Goal: Task Accomplishment & Management: Use online tool/utility

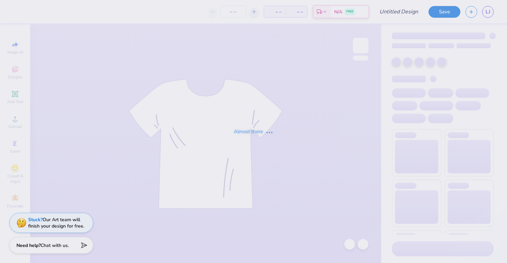
type input "AOE Tank"
type input "80"
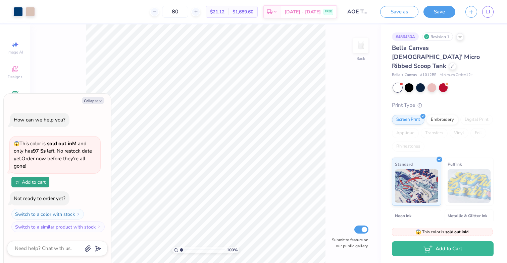
click at [100, 104] on div "Collapse How can we help you? 😱 This color is sold out in M and only has 97 Ss …" at bounding box center [57, 178] width 107 height 169
click at [95, 95] on div "Collapse How can we help you? 😱 This color is sold out in M and only has 97 Ss …" at bounding box center [57, 178] width 107 height 169
click at [95, 98] on button "Collapse" at bounding box center [93, 100] width 22 height 7
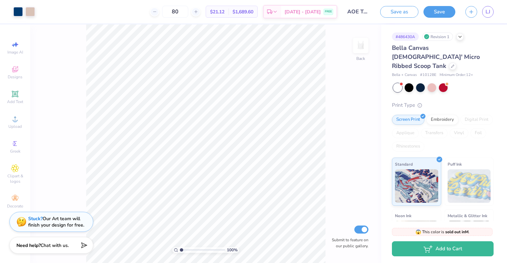
click at [48, 225] on div "Stuck? Our Art team will finish your design for free." at bounding box center [56, 222] width 56 height 13
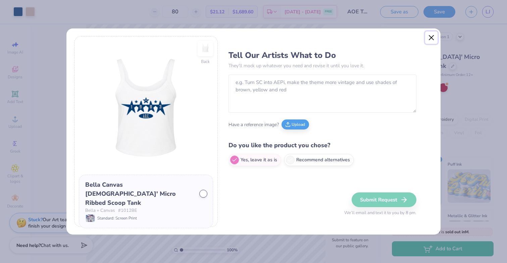
click at [432, 35] on button "Close" at bounding box center [431, 38] width 13 height 13
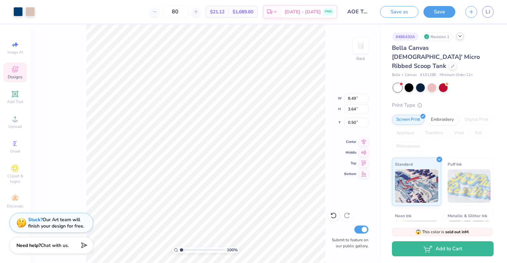
click at [461, 38] on icon at bounding box center [459, 36] width 5 height 5
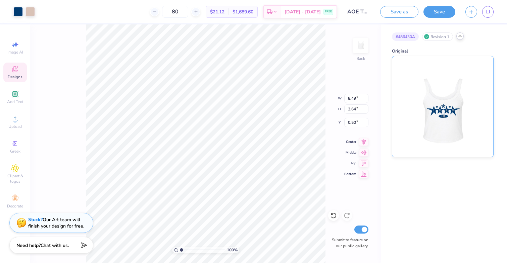
click at [431, 99] on img at bounding box center [442, 106] width 83 height 101
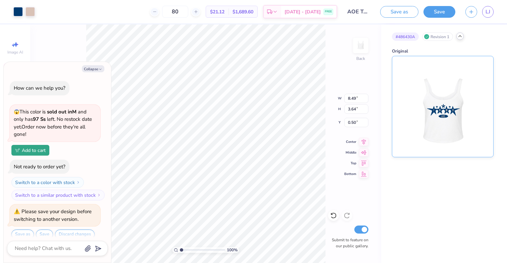
scroll to position [7, 0]
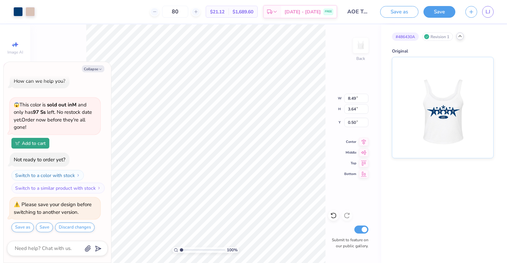
click at [459, 36] on icon at bounding box center [459, 36] width 5 height 5
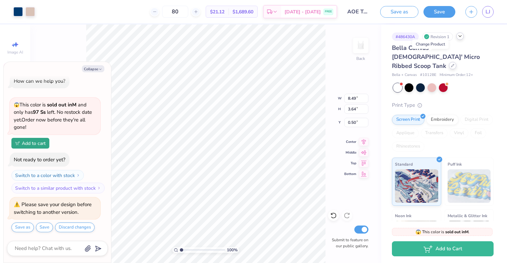
click at [451, 64] on icon at bounding box center [452, 65] width 3 height 3
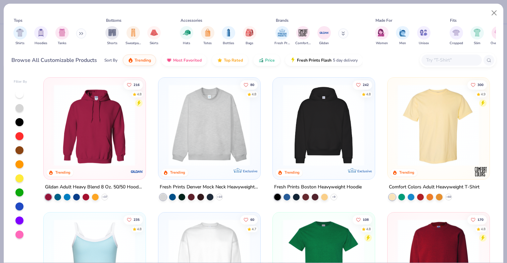
click at [85, 33] on button at bounding box center [81, 33] width 10 height 10
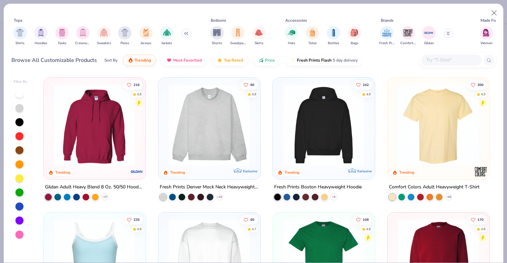
click at [184, 35] on icon at bounding box center [186, 33] width 4 height 3
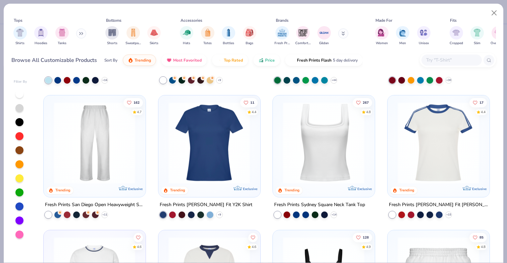
scroll to position [256, 0]
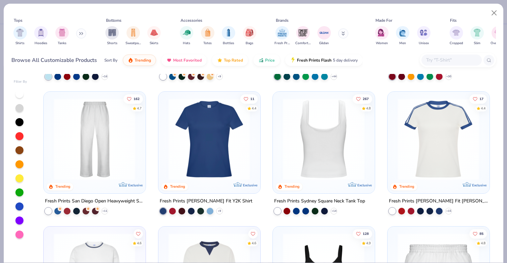
click at [279, 150] on img at bounding box center [235, 140] width 88 height 82
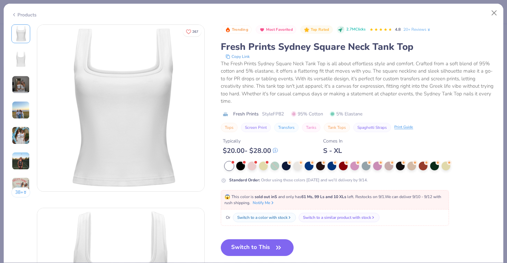
click at [18, 85] on img at bounding box center [21, 85] width 18 height 18
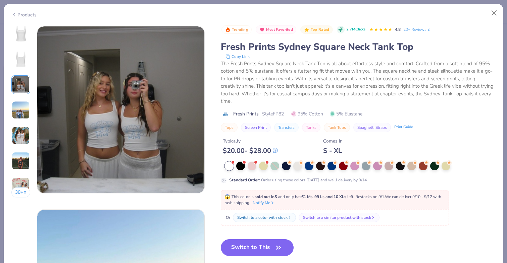
scroll to position [367, 0]
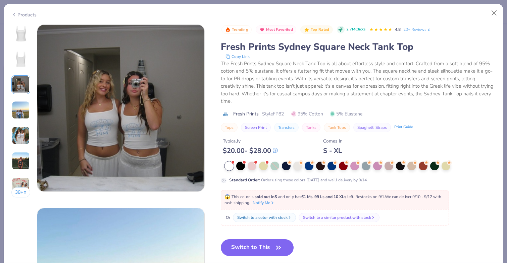
click at [18, 111] on img at bounding box center [21, 110] width 18 height 18
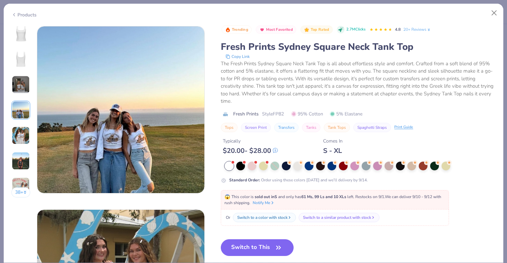
scroll to position [551, 0]
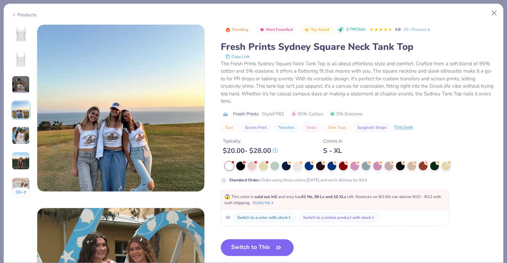
click at [22, 131] on img at bounding box center [21, 136] width 18 height 18
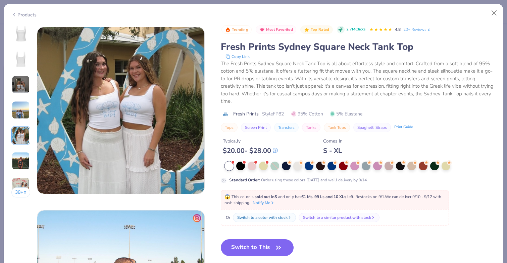
scroll to position [735, 0]
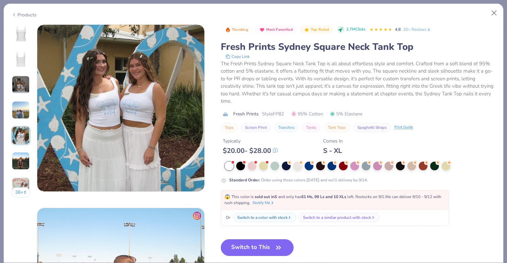
click at [23, 157] on img at bounding box center [21, 161] width 18 height 18
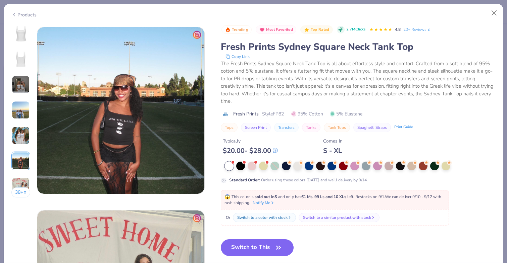
scroll to position [919, 0]
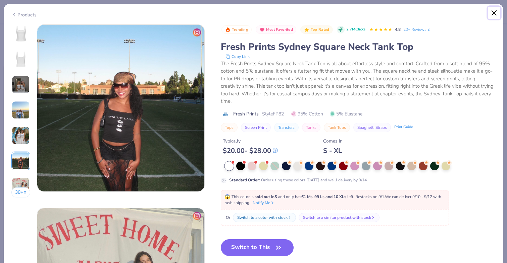
click at [497, 14] on button "Close" at bounding box center [493, 13] width 13 height 13
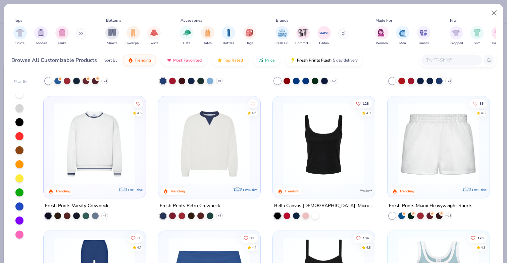
scroll to position [388, 0]
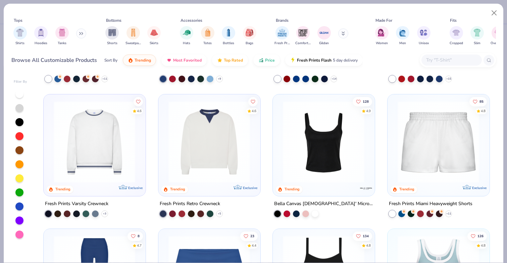
click at [346, 165] on img at bounding box center [323, 142] width 88 height 82
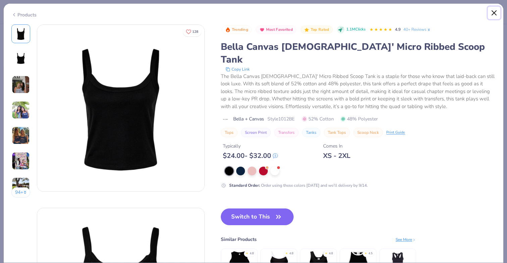
click at [493, 12] on button "Close" at bounding box center [493, 13] width 13 height 13
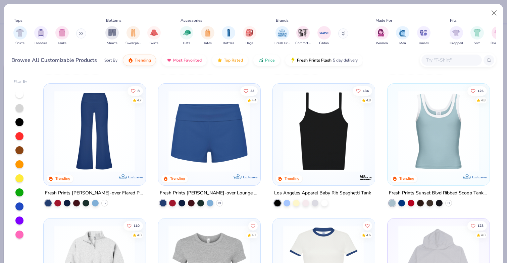
scroll to position [534, 0]
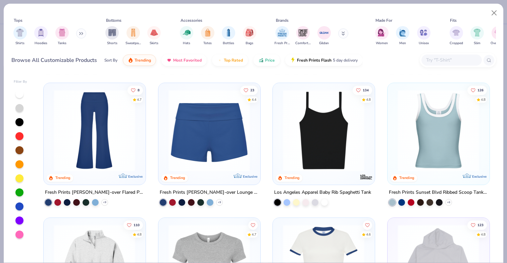
click at [327, 150] on img at bounding box center [323, 131] width 88 height 82
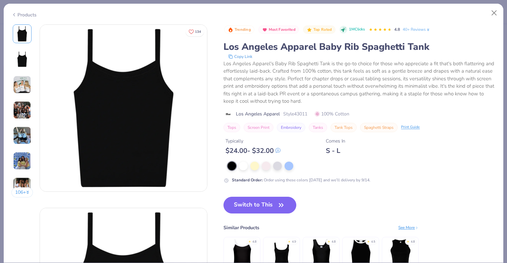
click at [17, 90] on img at bounding box center [22, 85] width 18 height 18
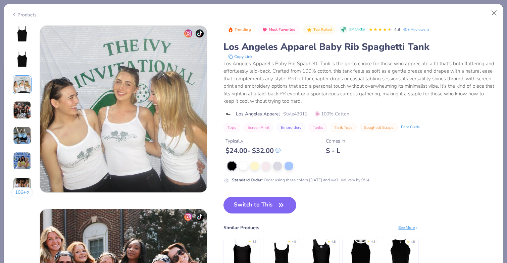
scroll to position [367, 0]
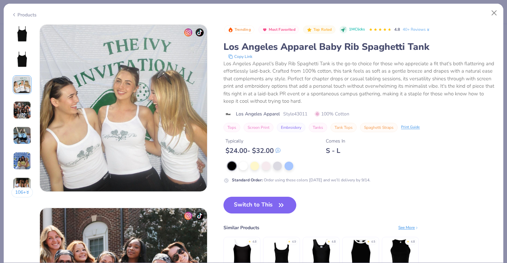
click at [22, 113] on img at bounding box center [22, 110] width 18 height 18
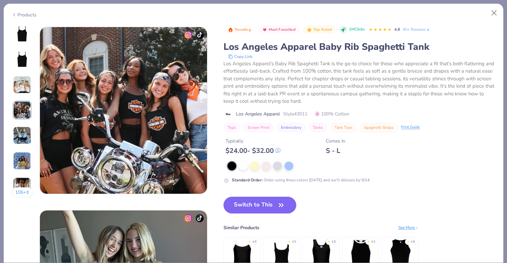
scroll to position [551, 0]
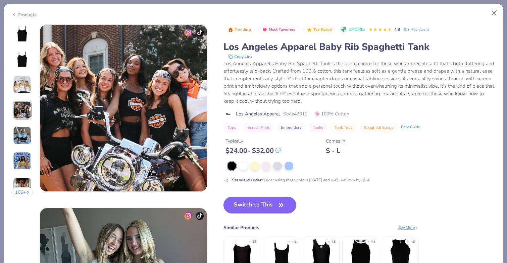
click at [24, 143] on img at bounding box center [22, 136] width 18 height 18
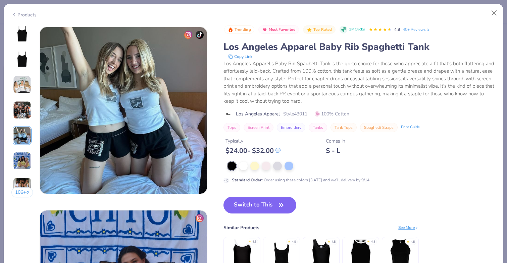
scroll to position [735, 0]
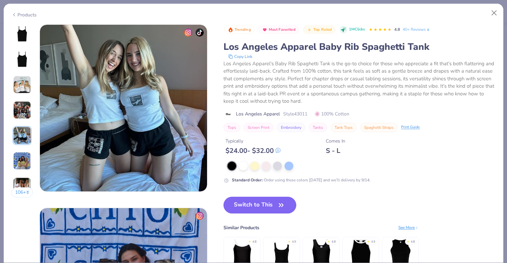
click at [25, 163] on img at bounding box center [22, 161] width 18 height 18
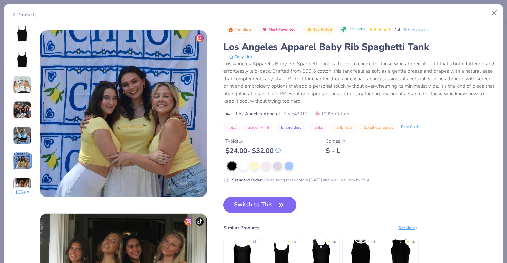
scroll to position [919, 0]
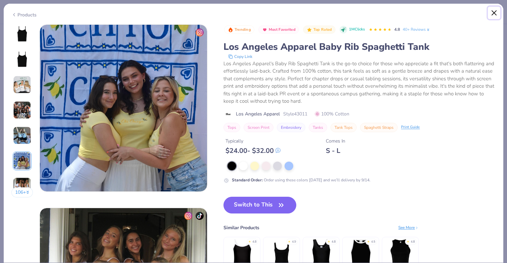
click at [492, 13] on button "Close" at bounding box center [493, 13] width 13 height 13
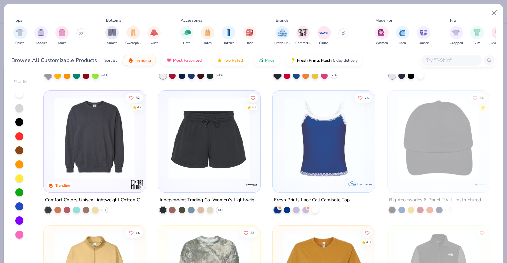
scroll to position [1597, 0]
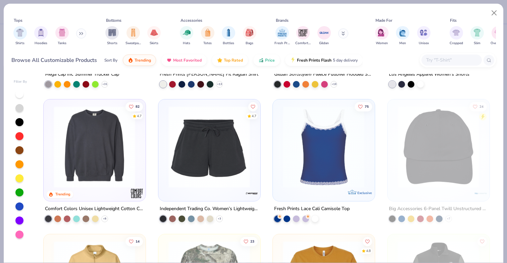
click at [328, 161] on img at bounding box center [323, 147] width 88 height 82
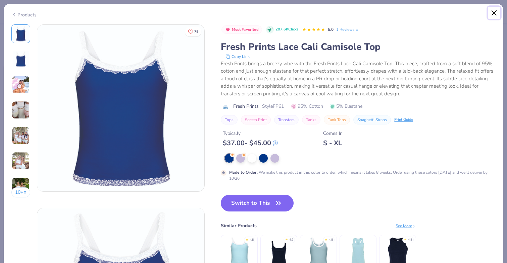
click at [494, 14] on button "Close" at bounding box center [493, 13] width 13 height 13
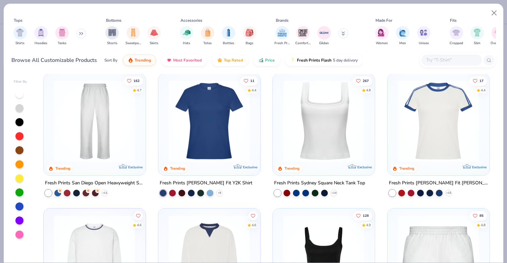
scroll to position [287, 0]
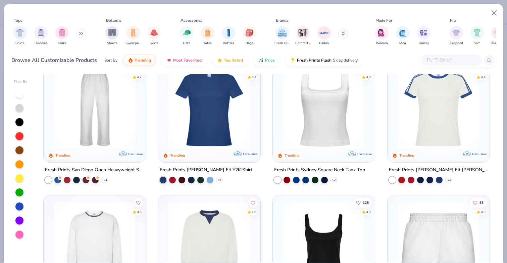
click at [315, 144] on img at bounding box center [323, 108] width 88 height 82
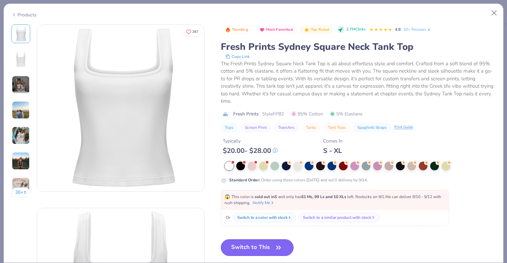
click at [260, 251] on button "Switch to This" at bounding box center [257, 248] width 73 height 17
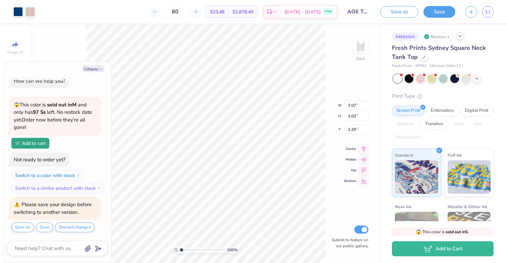
type textarea "x"
type input "1.49"
click at [434, 12] on button "Save" at bounding box center [439, 11] width 32 height 12
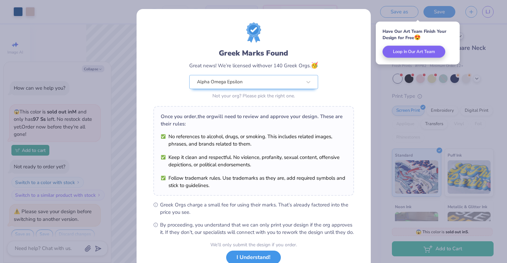
click at [257, 261] on button "I Understand!" at bounding box center [253, 258] width 55 height 14
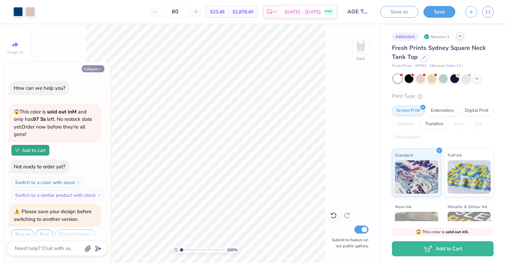
click at [88, 66] on button "Collapse" at bounding box center [93, 68] width 22 height 7
type textarea "x"
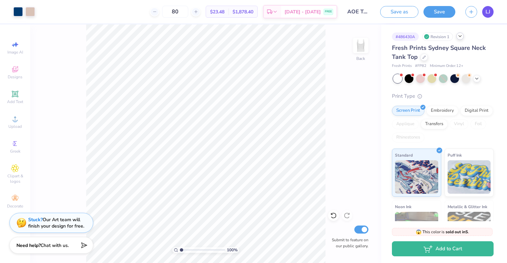
click at [489, 9] on span "LJ" at bounding box center [487, 12] width 5 height 8
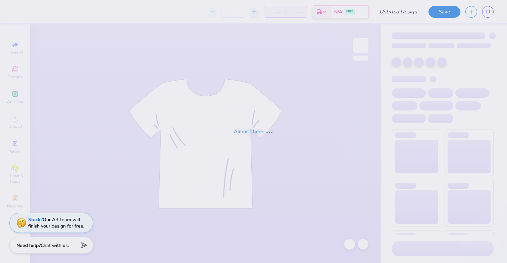
type input "Strawberry Tank"
type input "50"
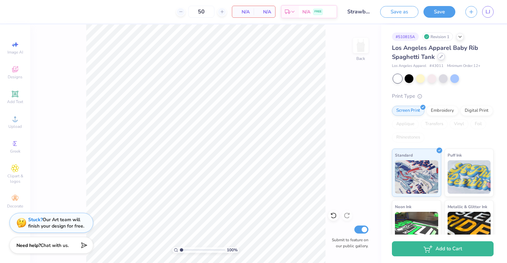
click at [439, 58] on icon at bounding box center [440, 56] width 3 height 3
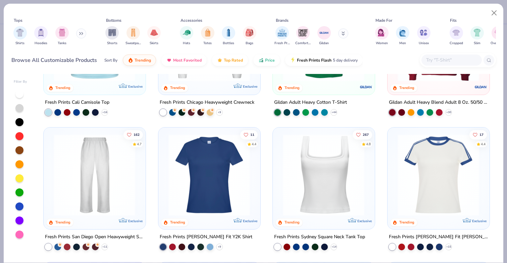
scroll to position [235, 0]
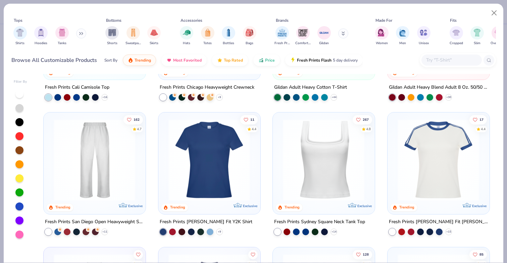
click at [318, 170] on img at bounding box center [323, 160] width 88 height 82
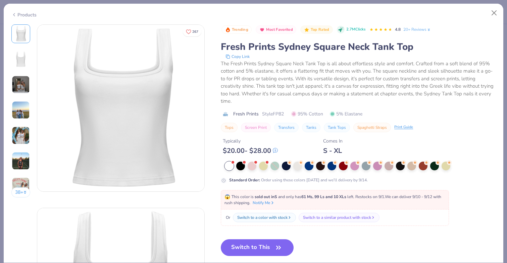
click at [17, 163] on img at bounding box center [21, 161] width 18 height 18
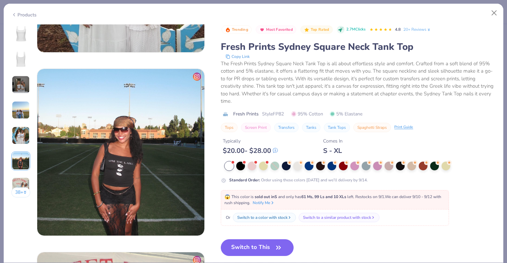
scroll to position [919, 0]
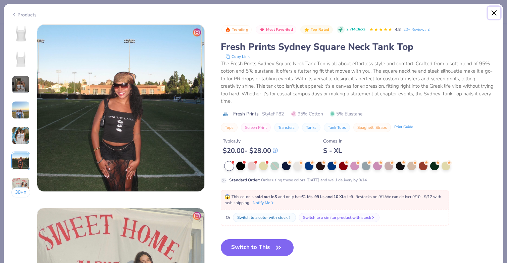
click at [495, 13] on button "Close" at bounding box center [493, 13] width 13 height 13
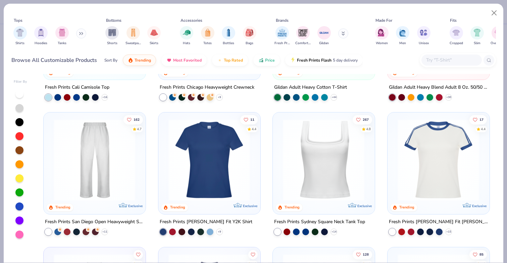
click at [321, 188] on img at bounding box center [323, 160] width 88 height 82
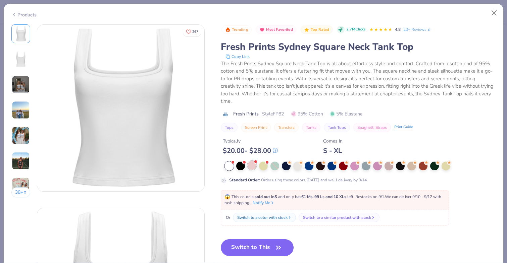
click at [253, 168] on div at bounding box center [251, 165] width 9 height 9
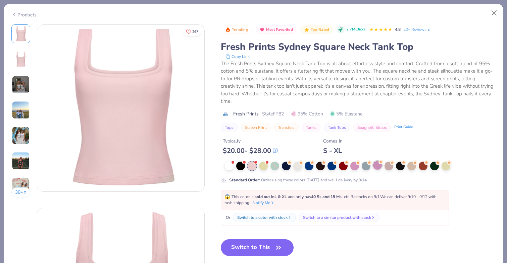
click at [377, 167] on div at bounding box center [377, 165] width 9 height 9
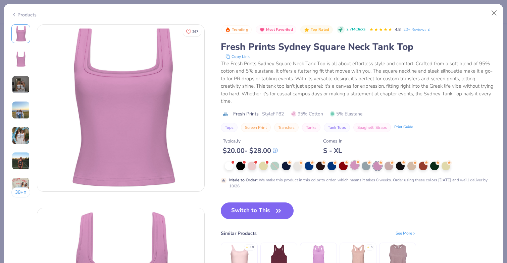
click at [355, 166] on div at bounding box center [354, 165] width 9 height 9
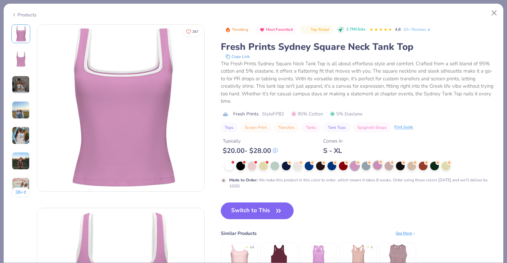
click at [378, 167] on div at bounding box center [377, 165] width 9 height 9
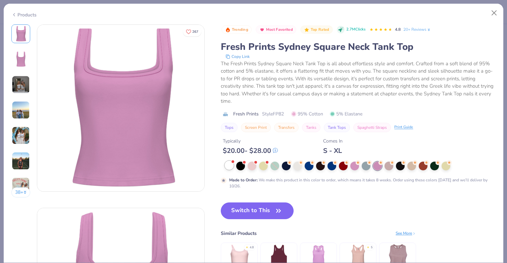
click at [227, 166] on div at bounding box center [229, 165] width 9 height 9
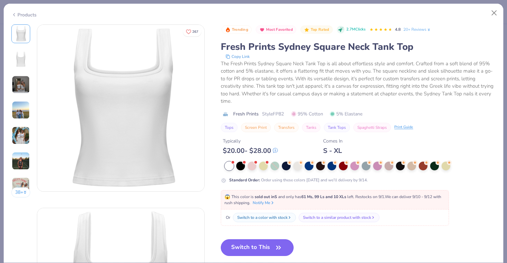
click at [249, 246] on button "Switch to This" at bounding box center [257, 248] width 73 height 17
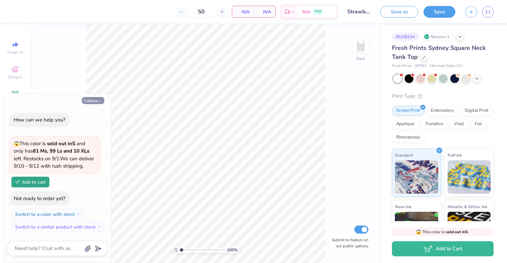
click at [95, 100] on button "Collapse" at bounding box center [93, 100] width 22 height 7
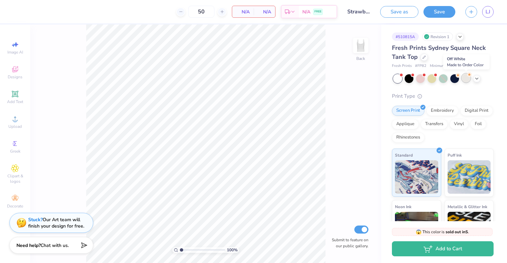
click at [470, 80] on div at bounding box center [465, 78] width 9 height 9
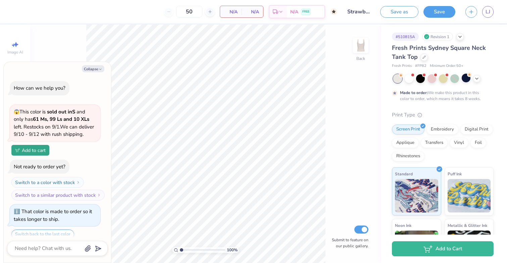
scroll to position [24, 0]
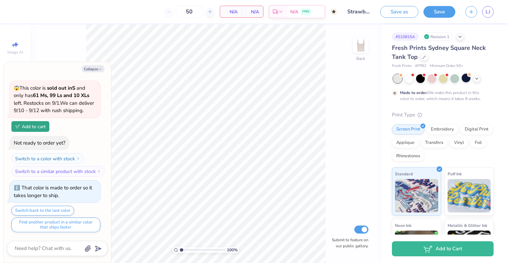
click at [88, 65] on div "Collapse How can we help you? 😱 This color is sold out in S and only has 61 Ms,…" at bounding box center [57, 162] width 107 height 201
click at [89, 68] on button "Collapse" at bounding box center [93, 68] width 22 height 7
type textarea "x"
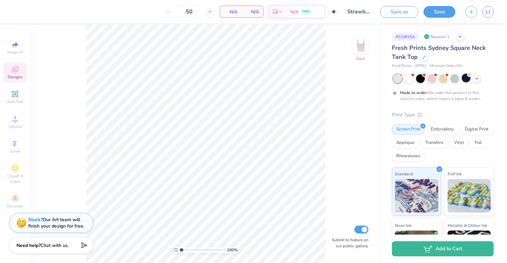
click at [18, 77] on span "Designs" at bounding box center [15, 76] width 15 height 5
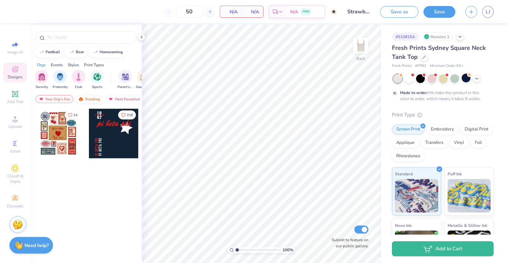
click at [94, 103] on div "Trending" at bounding box center [89, 99] width 28 height 8
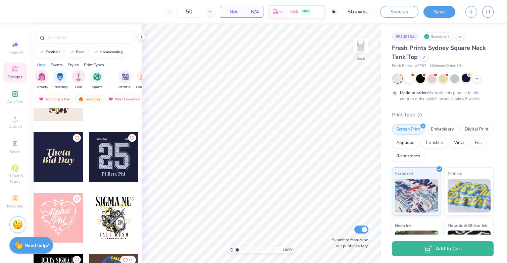
scroll to position [2479, 0]
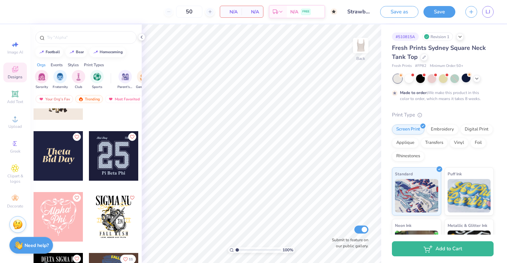
click at [115, 167] on div at bounding box center [114, 156] width 50 height 50
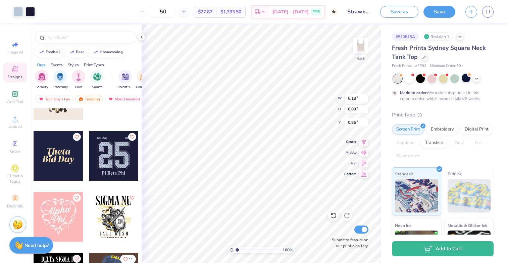
type input "0.85"
type input "5.43"
type input "4.78"
type input "1.78"
type input "4.43"
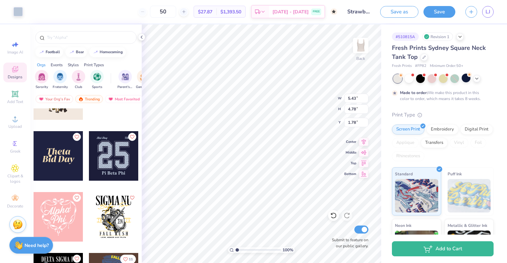
type input "3.90"
type input "4.97"
type input "5.54"
type input "0.96"
type input "4.37"
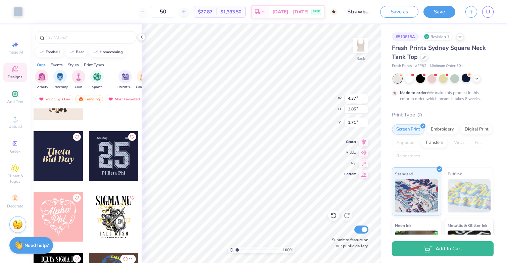
type input "3.85"
type input "1.71"
type input "4.55"
type input "4.06"
type input "1.61"
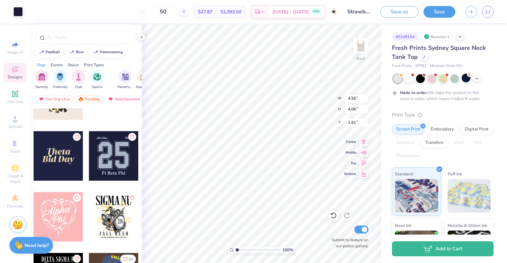
type input "4.37"
type input "3.85"
type input "1.71"
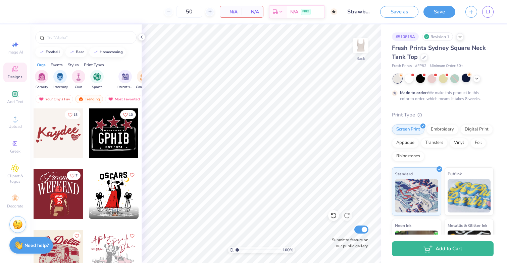
scroll to position [2812, 0]
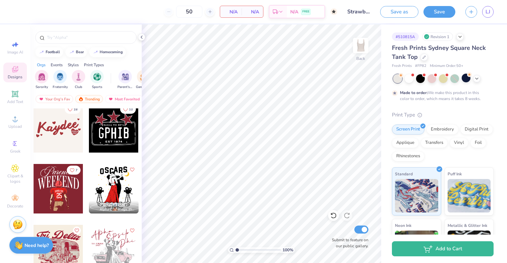
click at [122, 133] on div at bounding box center [114, 128] width 50 height 50
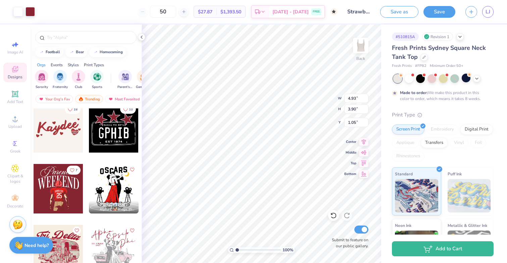
type input "1.05"
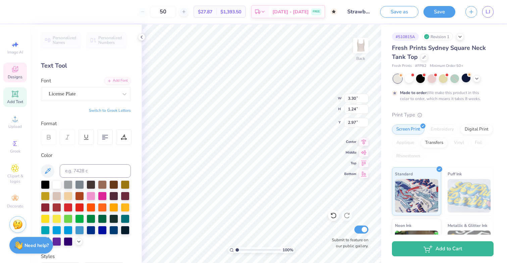
scroll to position [0, 0]
type textarea "G"
type textarea "A.O.E"
type textarea "A.O.E."
type textarea "EST 1983"
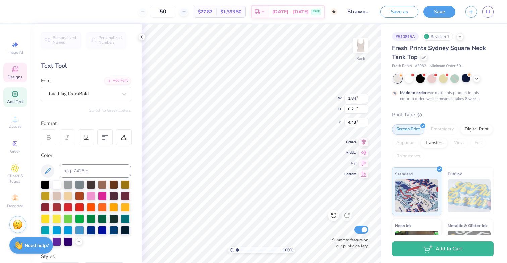
scroll to position [0, 1]
type input "1.22"
type input "1.28"
type input "1.44"
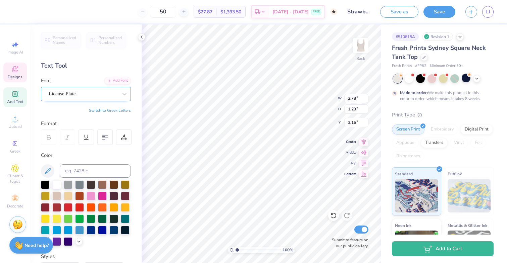
click at [99, 90] on div at bounding box center [83, 94] width 69 height 9
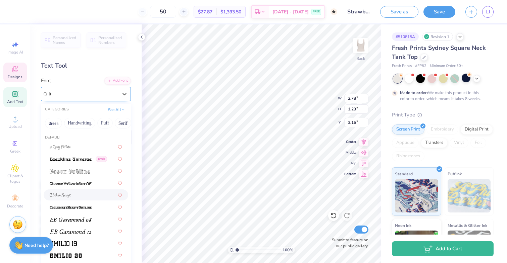
type input "l"
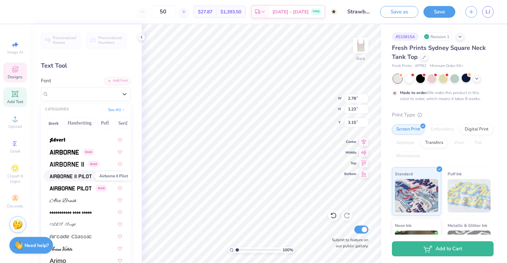
scroll to position [167, 0]
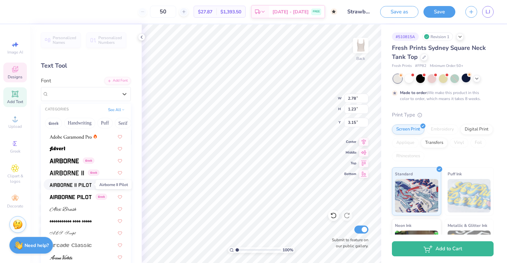
click at [76, 186] on img at bounding box center [71, 185] width 42 height 5
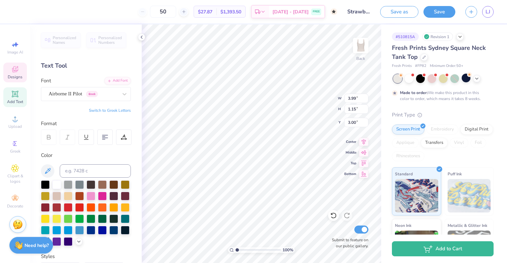
type input "3.00"
click at [93, 94] on div "Airborne II Pilot Greek" at bounding box center [83, 94] width 70 height 10
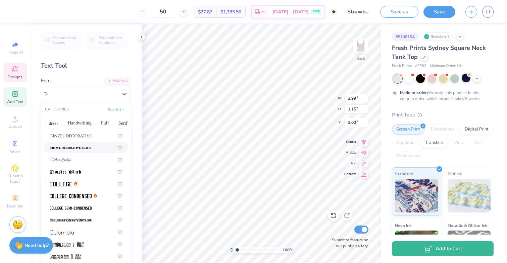
scroll to position [906, 0]
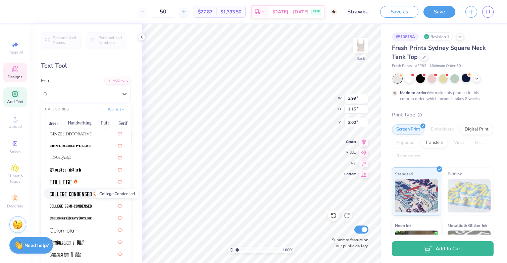
click at [69, 194] on img at bounding box center [71, 194] width 42 height 5
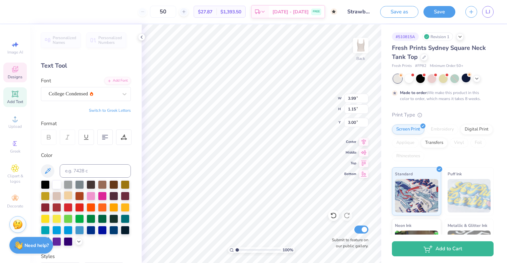
type input "2.84"
type input "1.08"
type input "3.04"
click at [82, 93] on div "College Condensed" at bounding box center [83, 94] width 70 height 10
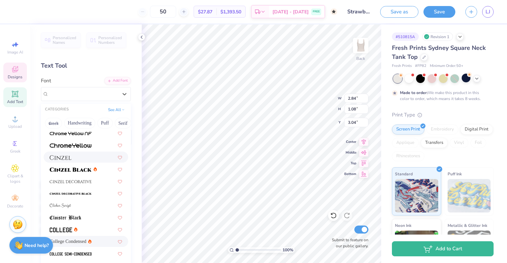
scroll to position [863, 0]
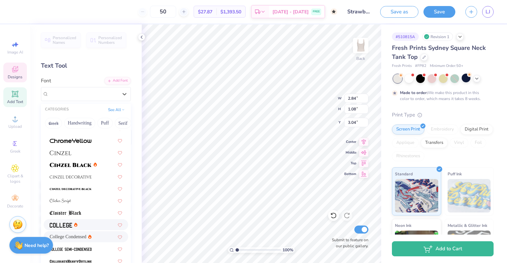
click at [70, 225] on img at bounding box center [61, 225] width 22 height 5
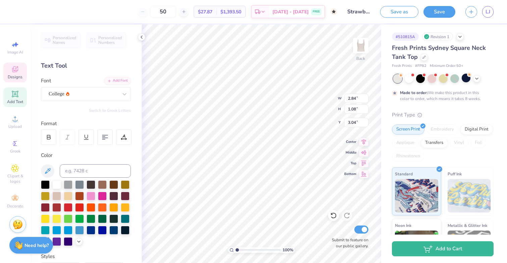
type input "3.30"
type textarea "gamma phi b"
type textarea "g"
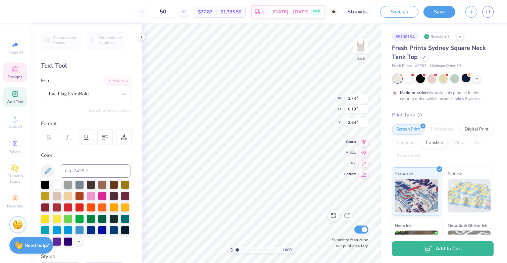
scroll to position [0, 3]
type textarea "Alpha Omega Epsilon"
click at [17, 11] on div at bounding box center [17, 10] width 9 height 9
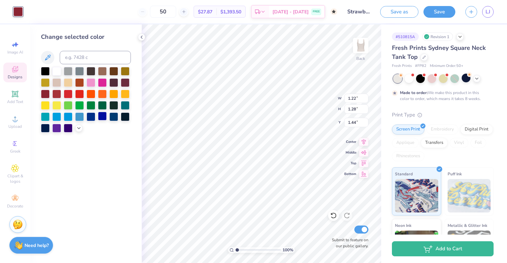
click at [102, 117] on div at bounding box center [102, 116] width 9 height 9
type input "1.28"
type input "1.22"
type input "1.14"
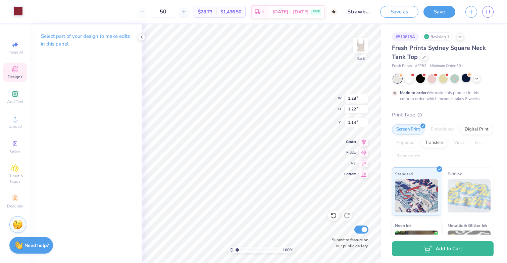
click at [19, 14] on div at bounding box center [17, 10] width 9 height 9
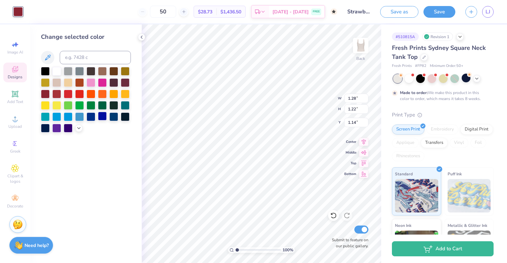
click at [99, 115] on div at bounding box center [102, 116] width 9 height 9
type input "1.22"
type input "1.28"
type input "1.44"
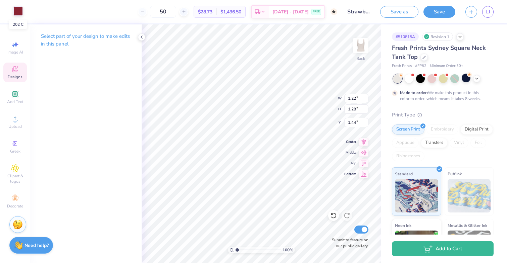
click at [19, 12] on div at bounding box center [17, 10] width 9 height 9
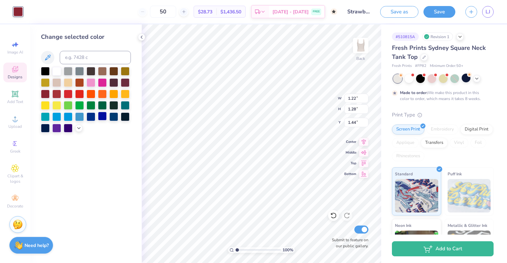
click at [104, 118] on div at bounding box center [102, 116] width 9 height 9
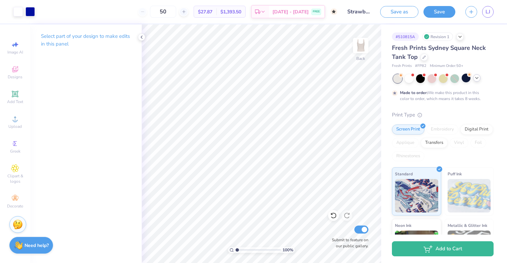
click at [475, 79] on icon at bounding box center [476, 77] width 5 height 5
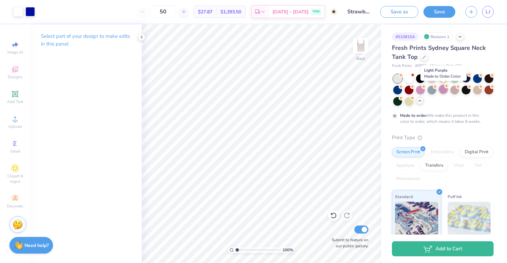
click at [441, 91] on div at bounding box center [442, 89] width 9 height 9
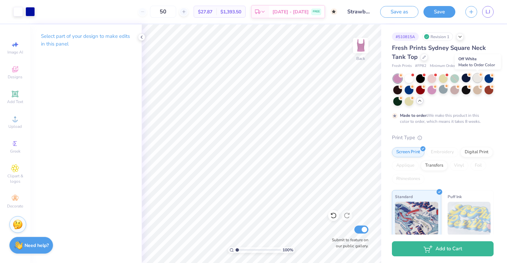
click at [477, 78] on div at bounding box center [477, 78] width 9 height 9
click at [21, 11] on div at bounding box center [17, 10] width 9 height 9
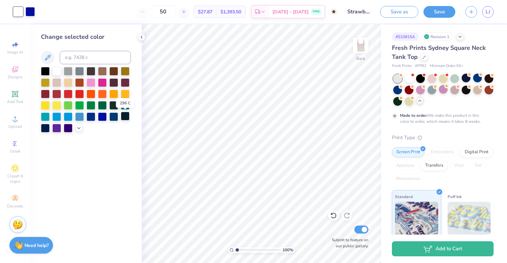
click at [124, 119] on div at bounding box center [125, 116] width 9 height 9
click at [78, 71] on div at bounding box center [79, 70] width 9 height 9
click at [45, 70] on div at bounding box center [45, 70] width 9 height 9
click at [410, 77] on div at bounding box center [408, 78] width 9 height 9
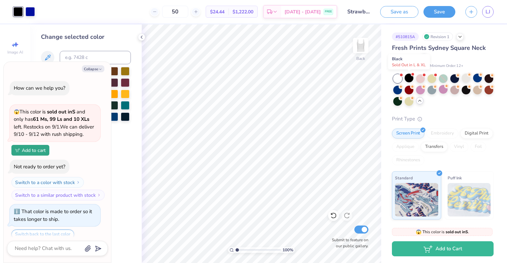
scroll to position [170, 0]
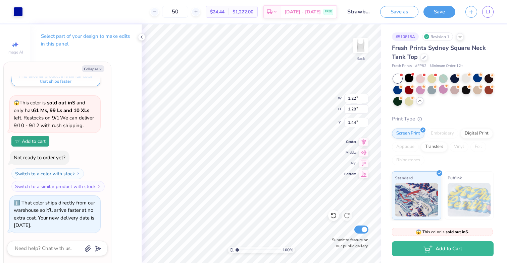
type textarea "x"
type input "1.43"
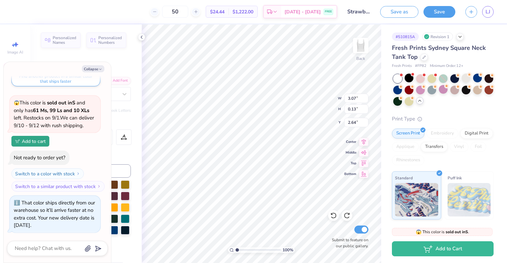
type textarea "x"
type input "2.72"
click at [142, 37] on icon at bounding box center [141, 37] width 5 height 5
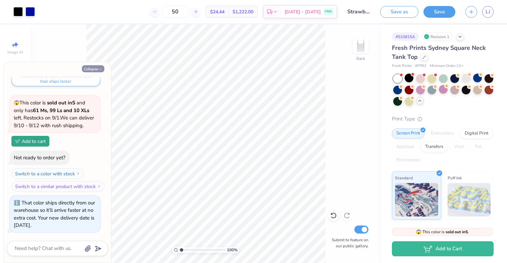
click at [91, 71] on button "Collapse" at bounding box center [93, 68] width 22 height 7
type textarea "x"
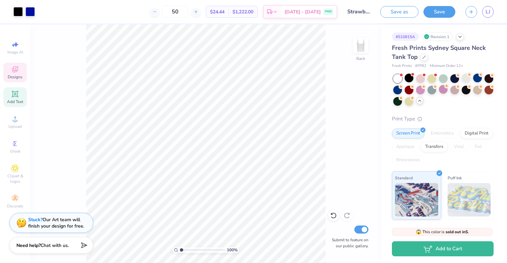
click at [11, 72] on icon at bounding box center [15, 69] width 8 height 8
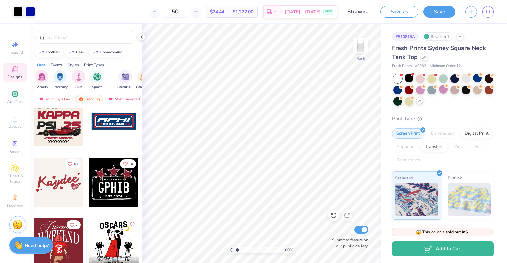
scroll to position [2754, 0]
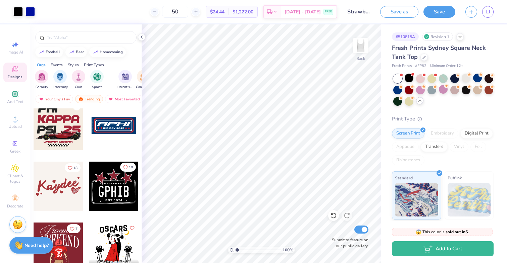
click at [127, 168] on icon "Like" at bounding box center [125, 168] width 4 height 4
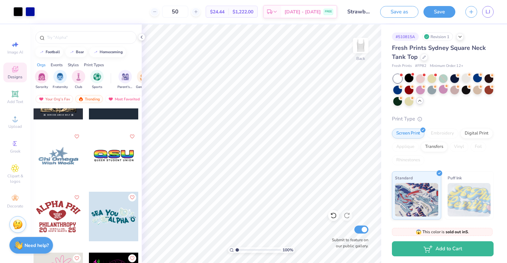
scroll to position [4557, 0]
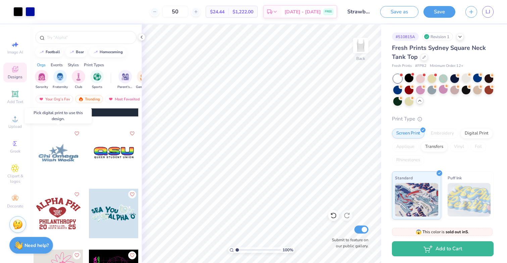
click at [59, 155] on div at bounding box center [59, 153] width 50 height 50
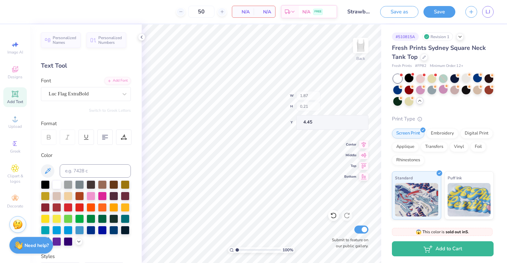
type input "4.45"
click at [20, 69] on div "Designs" at bounding box center [14, 73] width 23 height 20
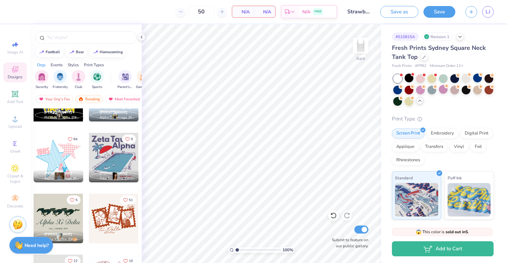
scroll to position [5773, 0]
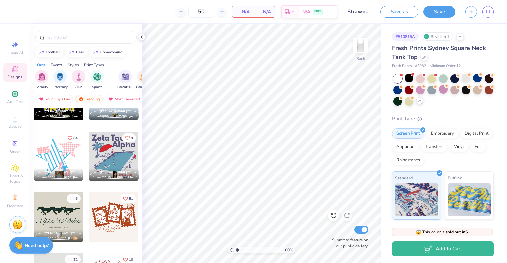
click at [54, 162] on div at bounding box center [59, 157] width 50 height 50
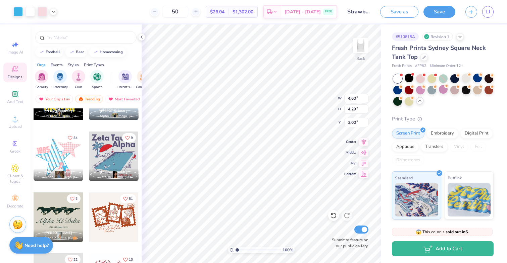
type input "4.60"
type input "4.29"
type input "0.85"
type input "3.84"
type input "3.58"
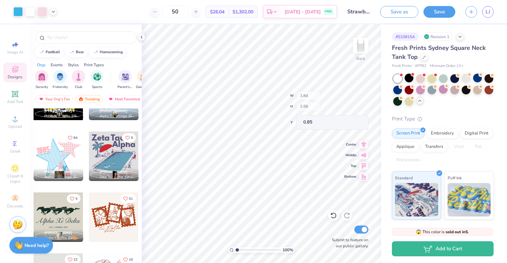
type input "0.73"
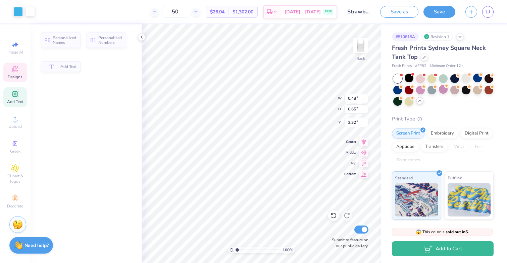
type input "0.48"
type input "0.65"
type input "3.32"
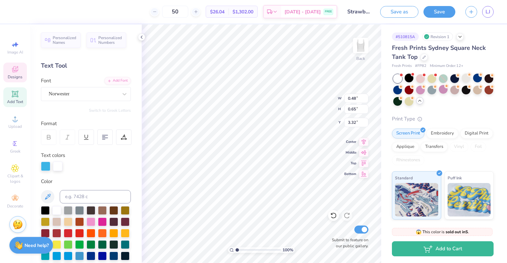
type textarea ")"
type textarea "0"
type textarea "o"
type input "0.40"
type input "3.65"
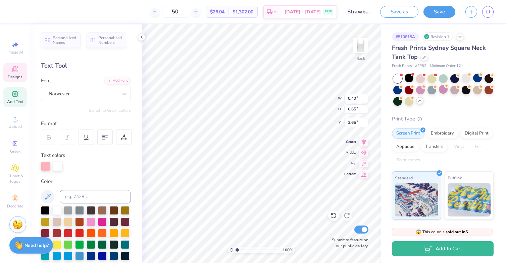
type textarea "E"
type textarea "1983"
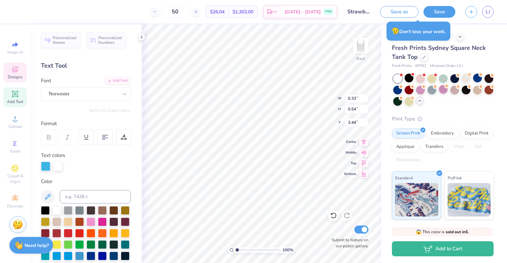
type input "0.33"
type input "0.54"
type input "3.44"
type input "0.49"
type input "0.65"
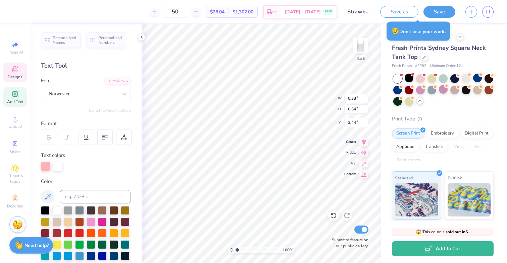
type input "3.00"
type input "0.40"
type input "0.54"
type input "3.11"
type input "0.27"
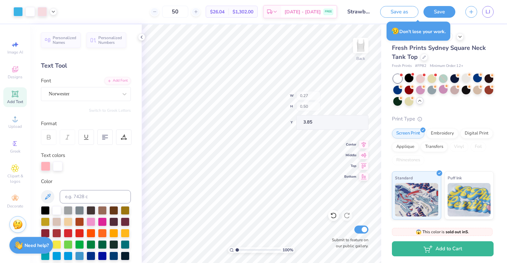
type input "0.50"
type input "3.85"
type textarea "E."
type input "0.33"
type input "0.54"
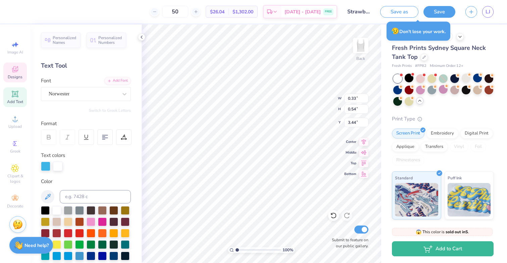
type input "3.44"
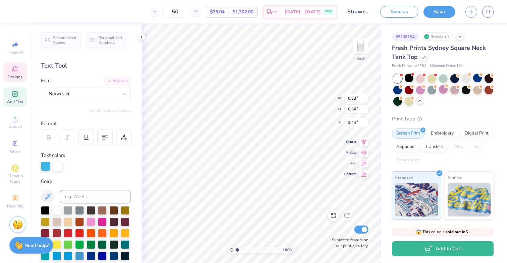
type textarea "o."
type textarea "a."
type input "3.56"
type input "3.58"
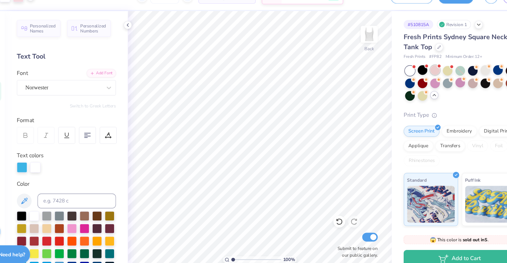
click at [418, 78] on div at bounding box center [420, 78] width 9 height 9
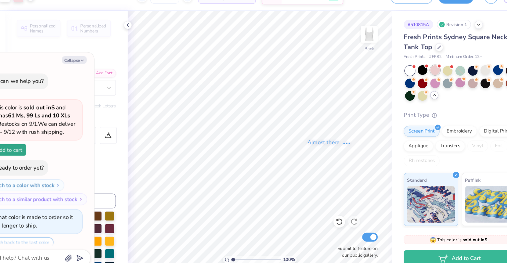
scroll to position [276, 0]
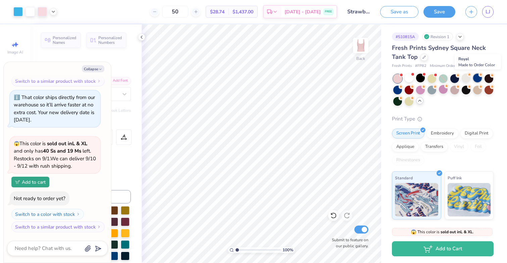
click at [480, 78] on div at bounding box center [477, 78] width 9 height 9
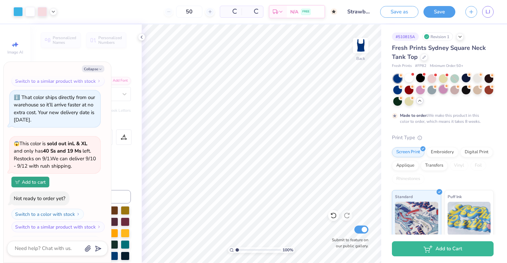
scroll to position [339, 0]
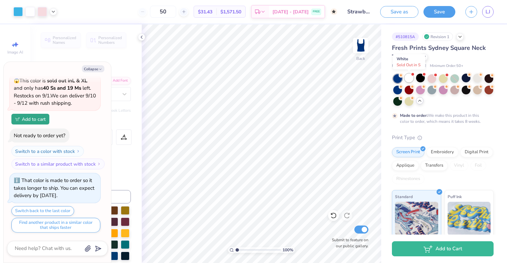
click at [407, 77] on div at bounding box center [408, 78] width 9 height 9
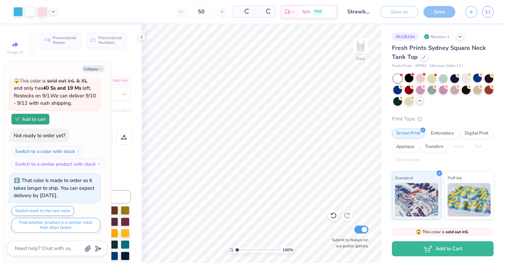
scroll to position [485, 0]
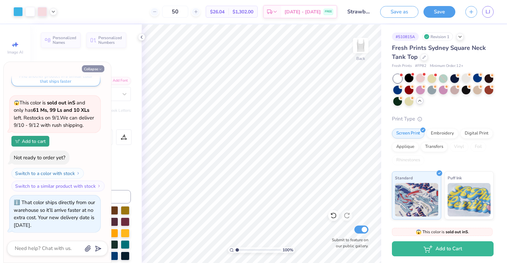
click at [96, 67] on button "Collapse" at bounding box center [93, 68] width 22 height 7
type textarea "x"
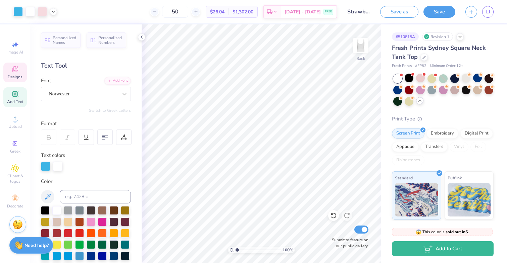
click at [7, 72] on div "Designs" at bounding box center [14, 73] width 23 height 20
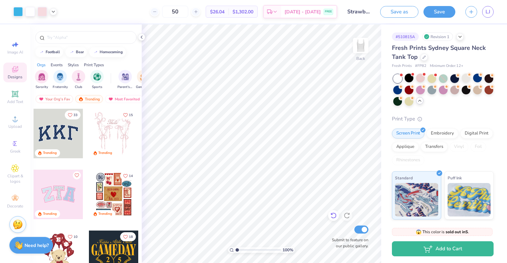
click at [334, 217] on icon at bounding box center [333, 216] width 7 height 7
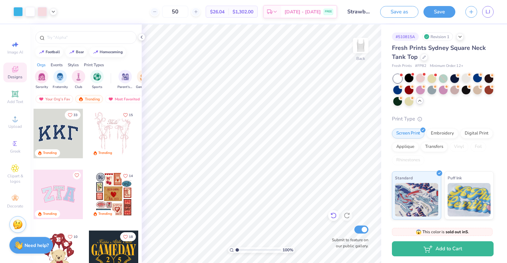
click at [334, 217] on icon at bounding box center [333, 216] width 7 height 7
click at [349, 215] on icon at bounding box center [346, 216] width 7 height 7
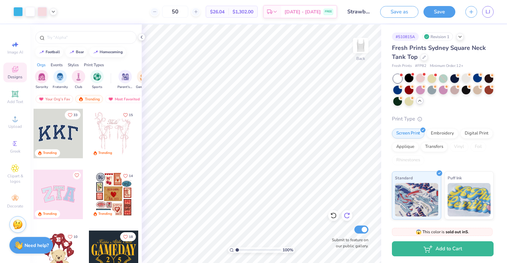
click at [349, 215] on icon at bounding box center [346, 216] width 7 height 7
click at [17, 7] on div at bounding box center [17, 10] width 9 height 9
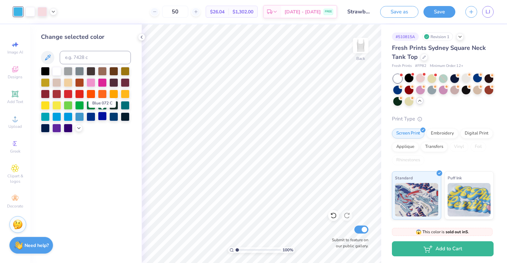
click at [103, 119] on div at bounding box center [102, 116] width 9 height 9
click at [104, 118] on div at bounding box center [102, 116] width 9 height 9
click at [78, 129] on icon at bounding box center [78, 127] width 5 height 5
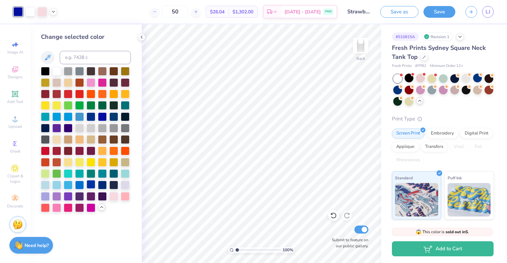
click at [92, 183] on div at bounding box center [90, 184] width 9 height 9
click at [15, 69] on icon at bounding box center [15, 69] width 8 height 8
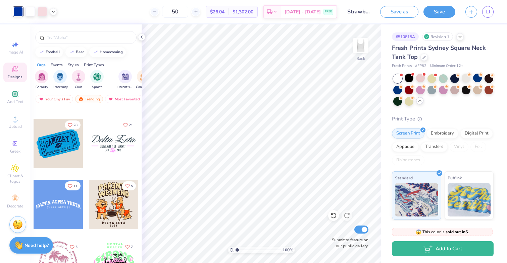
scroll to position [6463, 0]
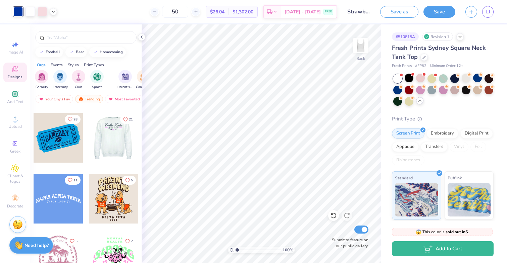
click at [123, 142] on div at bounding box center [113, 138] width 50 height 50
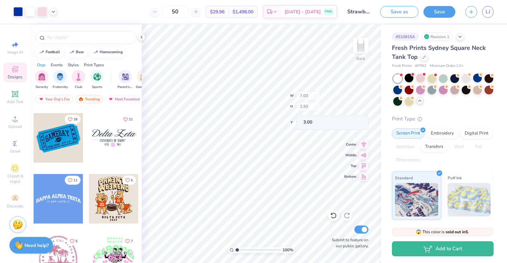
type input "3.24"
type input "3.23"
type input "1.00"
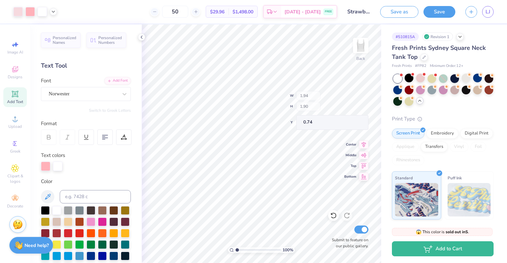
type input "0.74"
type input "4.35"
type input "0.40"
type input "0.50"
type input "3.85"
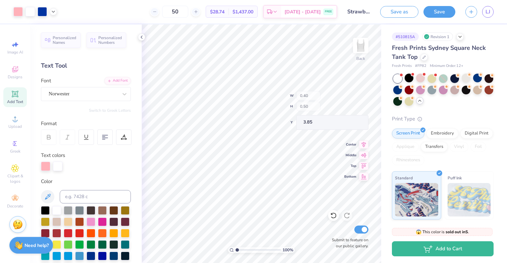
type input "0.49"
type input "0.54"
type input "3.58"
type input "0.87"
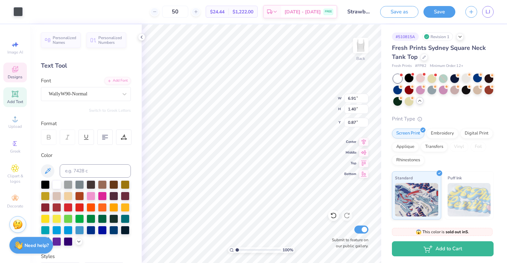
type input "6.91"
type input "1.40"
type textarea "D"
type textarea "Alpha Omega Epsilon"
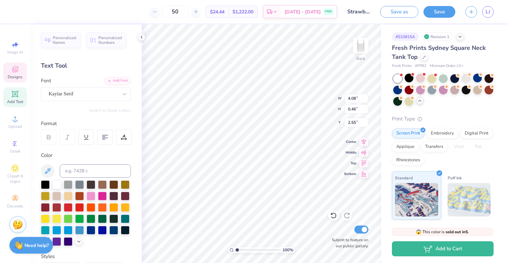
type textarea "U"
type textarea "Clemson Univerxity"
type textarea "[GEOGRAPHIC_DATA]"
type input "1.61"
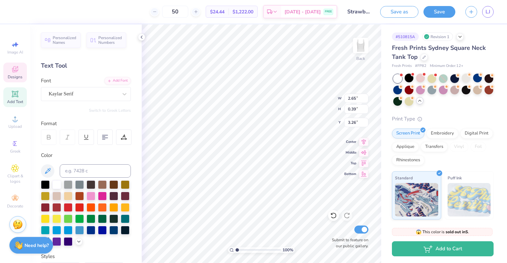
scroll to position [0, 1]
type textarea "EST 1983"
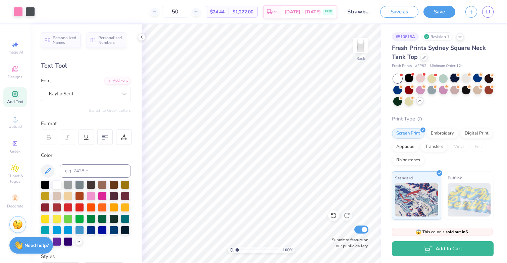
click at [455, 80] on div at bounding box center [454, 78] width 9 height 9
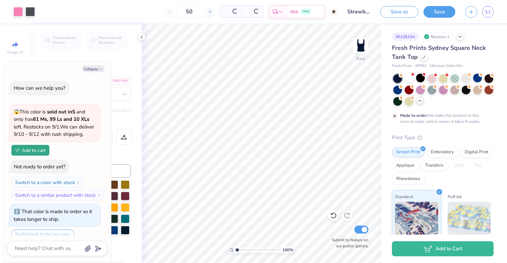
scroll to position [548, 0]
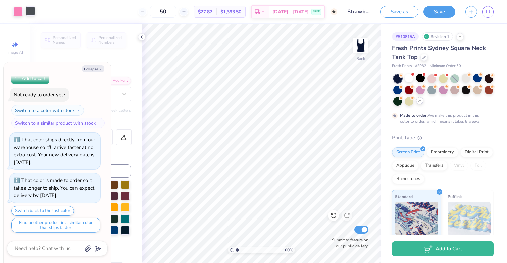
click at [30, 11] on div at bounding box center [29, 10] width 9 height 9
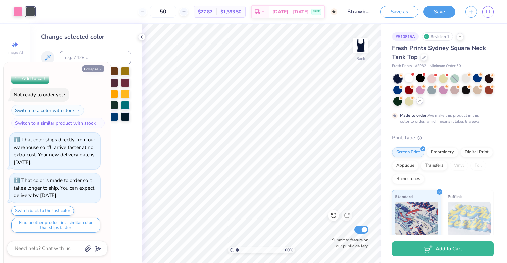
click at [97, 69] on button "Collapse" at bounding box center [93, 68] width 22 height 7
type textarea "x"
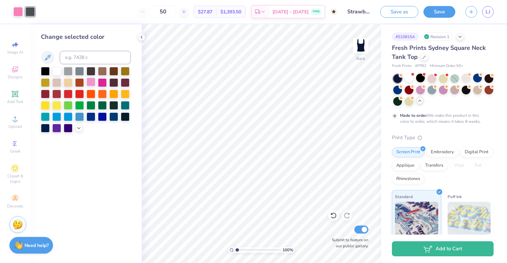
click at [89, 80] on div at bounding box center [90, 82] width 9 height 9
click at [78, 128] on polyline at bounding box center [78, 127] width 3 height 1
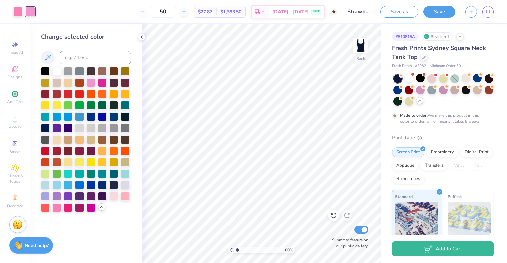
click at [114, 196] on div at bounding box center [113, 196] width 9 height 9
click at [19, 10] on div at bounding box center [17, 10] width 9 height 9
click at [92, 184] on div at bounding box center [90, 184] width 9 height 9
click at [80, 209] on div at bounding box center [79, 207] width 9 height 9
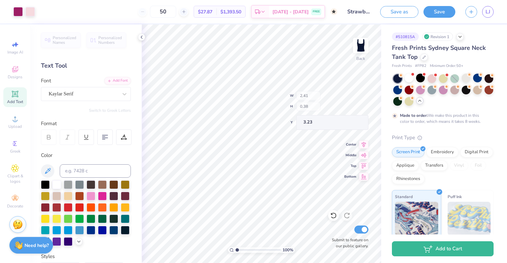
type input "3.23"
click at [17, 13] on div at bounding box center [17, 10] width 9 height 9
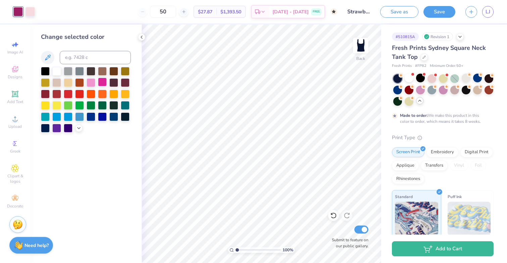
click at [105, 80] on div at bounding box center [102, 82] width 9 height 9
click at [333, 216] on icon at bounding box center [333, 216] width 7 height 7
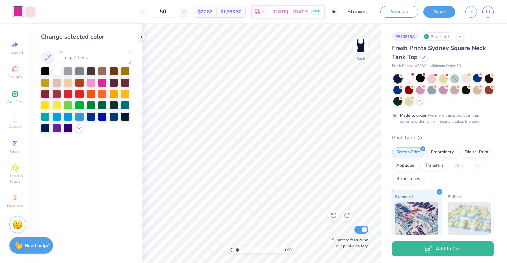
click at [333, 216] on icon at bounding box center [333, 216] width 7 height 7
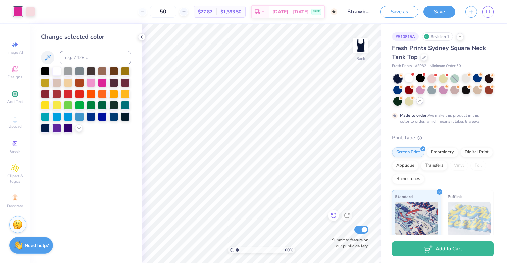
click at [333, 216] on icon at bounding box center [333, 216] width 7 height 7
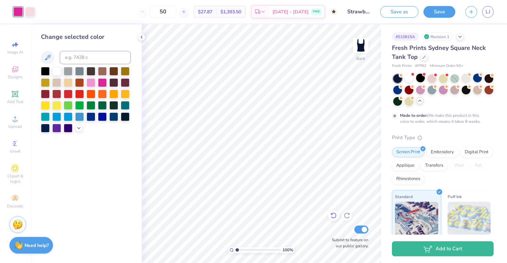
click at [333, 216] on icon at bounding box center [333, 216] width 7 height 7
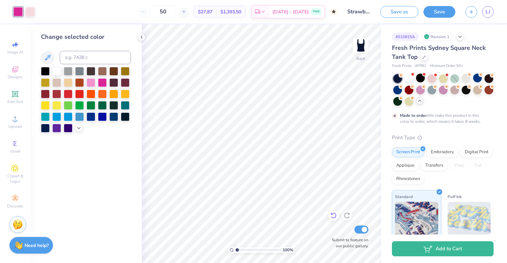
click at [333, 216] on icon at bounding box center [333, 216] width 7 height 7
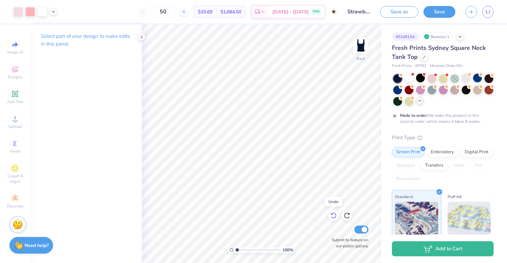
click at [333, 217] on icon at bounding box center [333, 216] width 7 height 7
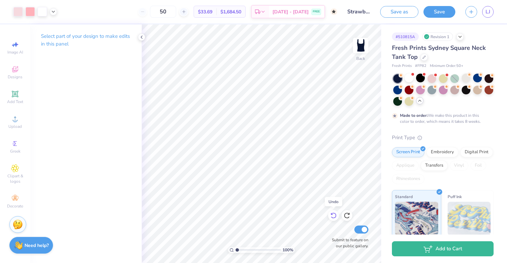
click at [333, 217] on icon at bounding box center [333, 216] width 7 height 7
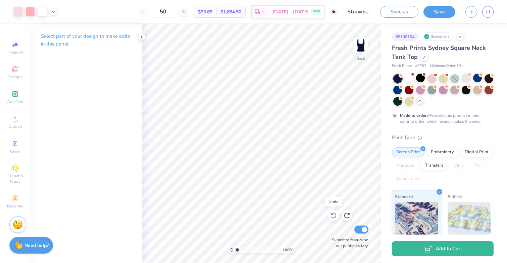
click at [333, 217] on icon at bounding box center [333, 216] width 7 height 7
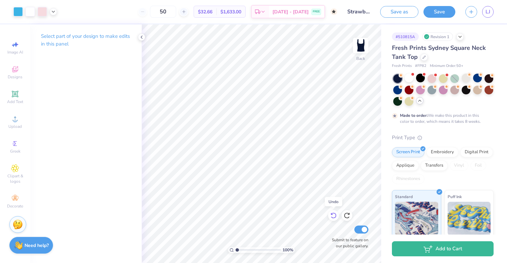
click at [333, 217] on icon at bounding box center [333, 216] width 7 height 7
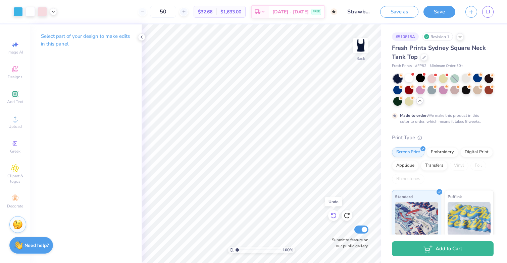
click at [333, 217] on icon at bounding box center [333, 216] width 7 height 7
click at [333, 216] on icon at bounding box center [333, 216] width 7 height 7
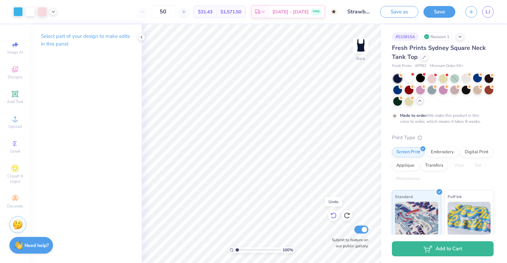
click at [333, 216] on icon at bounding box center [333, 216] width 7 height 7
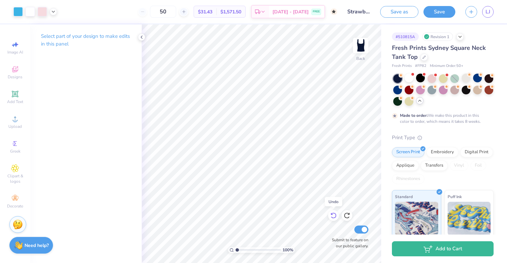
click at [333, 216] on icon at bounding box center [333, 216] width 7 height 7
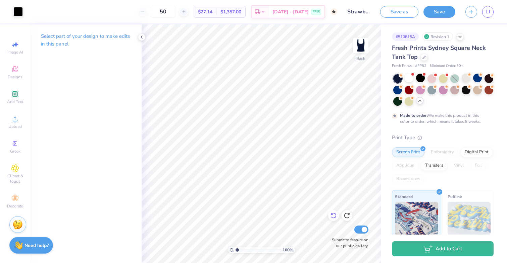
click at [334, 220] on div at bounding box center [333, 216] width 11 height 11
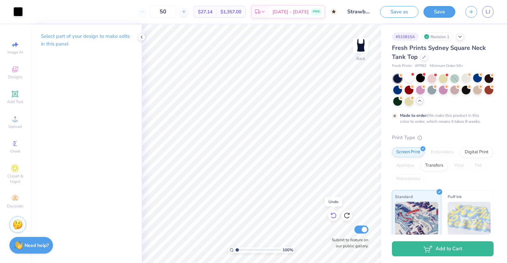
click at [334, 220] on div at bounding box center [333, 216] width 11 height 11
click at [16, 11] on div at bounding box center [17, 10] width 9 height 9
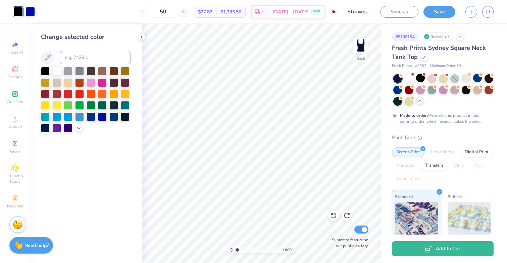
click at [57, 72] on div at bounding box center [56, 70] width 9 height 9
click at [32, 15] on div at bounding box center [29, 10] width 9 height 9
click at [77, 127] on icon at bounding box center [78, 127] width 5 height 5
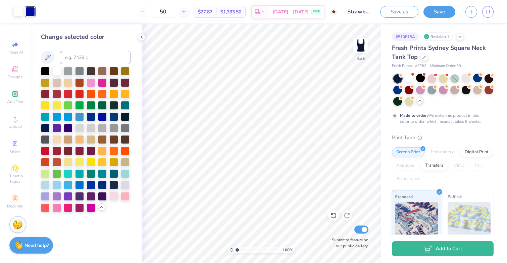
click at [117, 198] on div at bounding box center [113, 196] width 9 height 9
click at [126, 196] on div at bounding box center [125, 196] width 9 height 9
click at [112, 194] on div at bounding box center [113, 196] width 9 height 9
click at [124, 197] on div at bounding box center [125, 196] width 9 height 9
click at [424, 57] on icon at bounding box center [423, 56] width 3 height 3
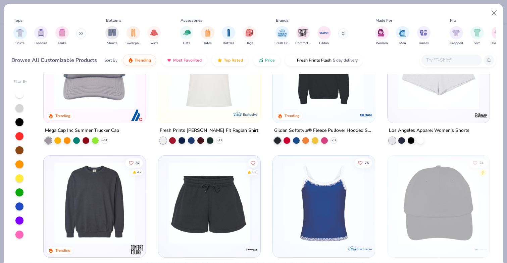
scroll to position [1542, 0]
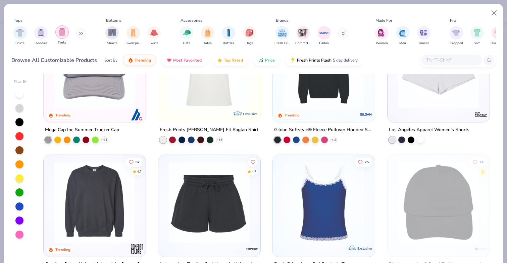
click at [64, 36] on img "filter for Tanks" at bounding box center [61, 32] width 7 height 8
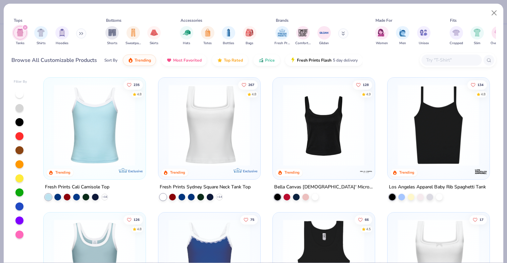
click at [237, 141] on img at bounding box center [209, 125] width 88 height 82
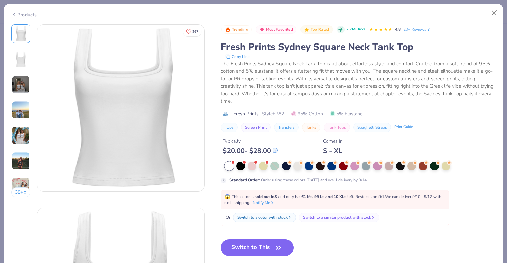
click at [20, 135] on img at bounding box center [21, 136] width 18 height 18
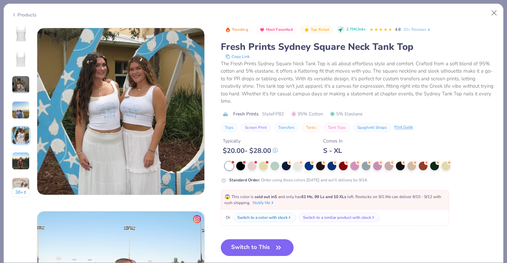
scroll to position [735, 0]
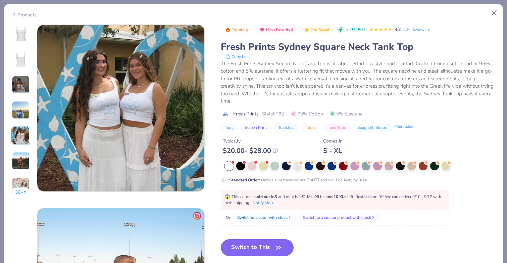
click at [17, 110] on img at bounding box center [21, 110] width 18 height 18
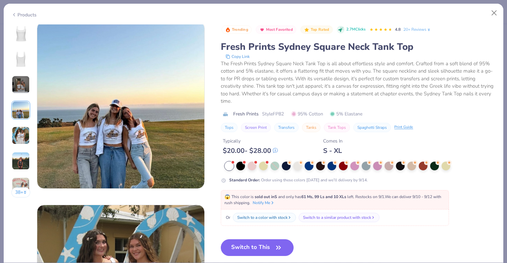
scroll to position [551, 0]
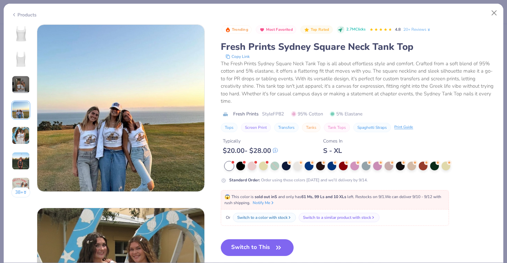
click at [18, 86] on img at bounding box center [21, 85] width 18 height 18
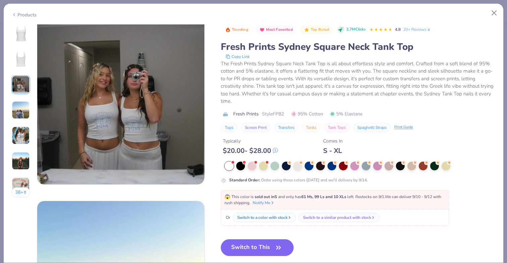
scroll to position [367, 0]
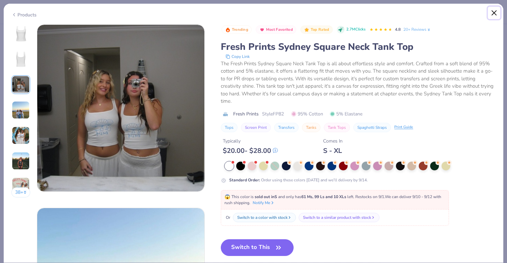
click at [495, 15] on button "Close" at bounding box center [493, 13] width 13 height 13
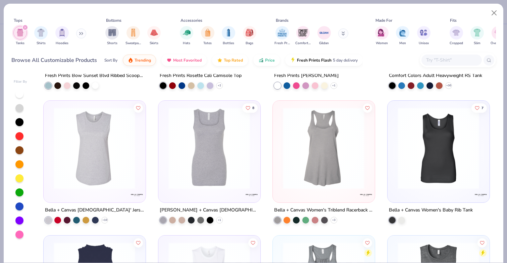
scroll to position [1322, 0]
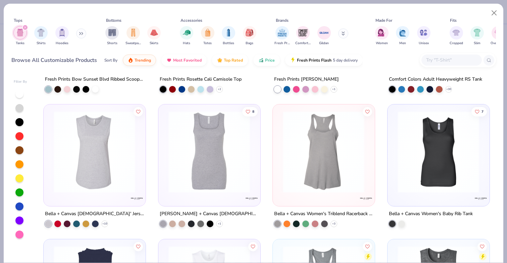
click at [212, 139] on img at bounding box center [209, 152] width 88 height 82
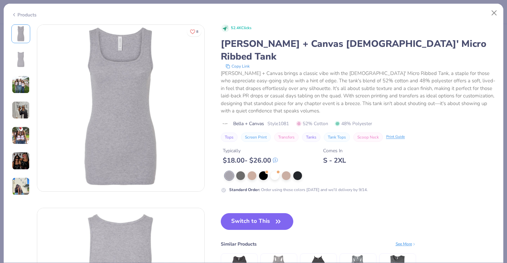
click at [20, 86] on img at bounding box center [21, 85] width 18 height 18
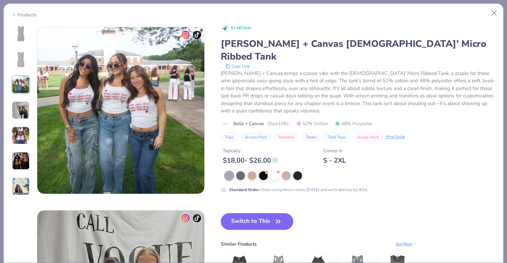
scroll to position [367, 0]
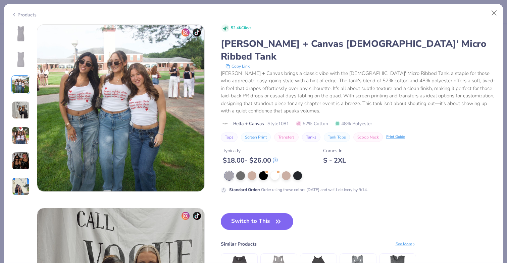
click at [18, 137] on img at bounding box center [21, 136] width 18 height 18
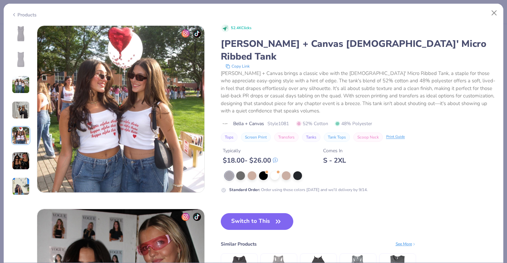
scroll to position [735, 0]
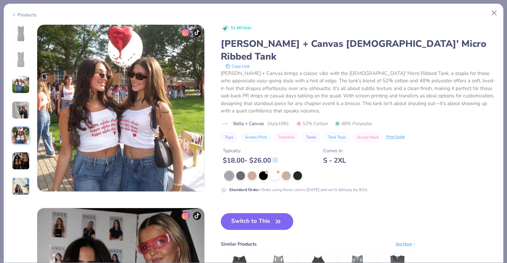
click at [21, 162] on img at bounding box center [21, 161] width 18 height 18
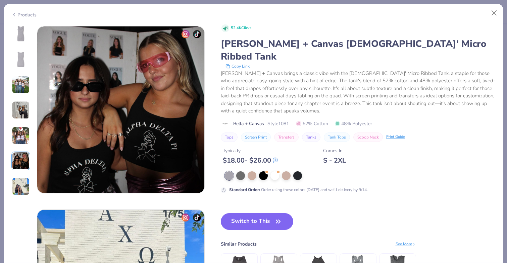
scroll to position [919, 0]
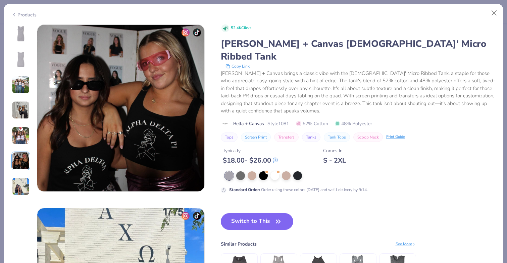
click at [20, 186] on img at bounding box center [21, 187] width 18 height 18
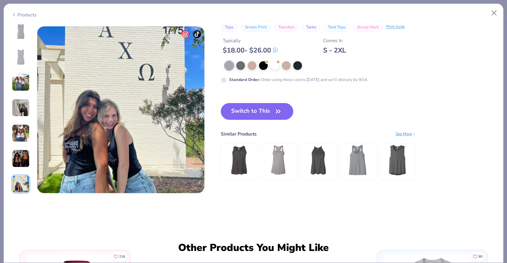
scroll to position [1102, 0]
